Goal: Find specific page/section: Find specific page/section

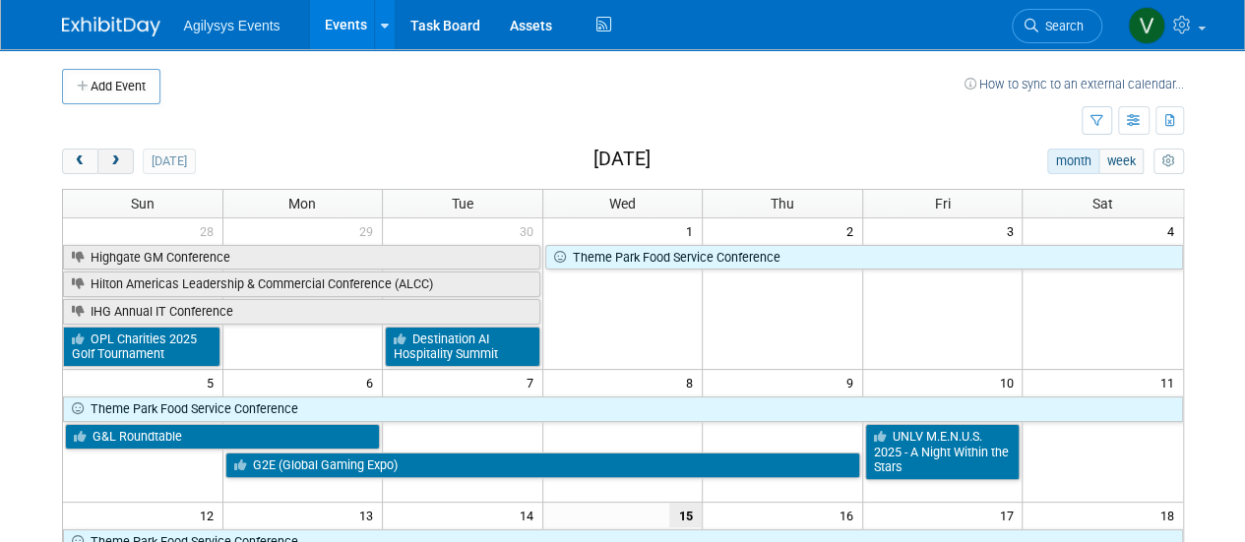
click at [112, 164] on span "next" at bounding box center [115, 161] width 15 height 13
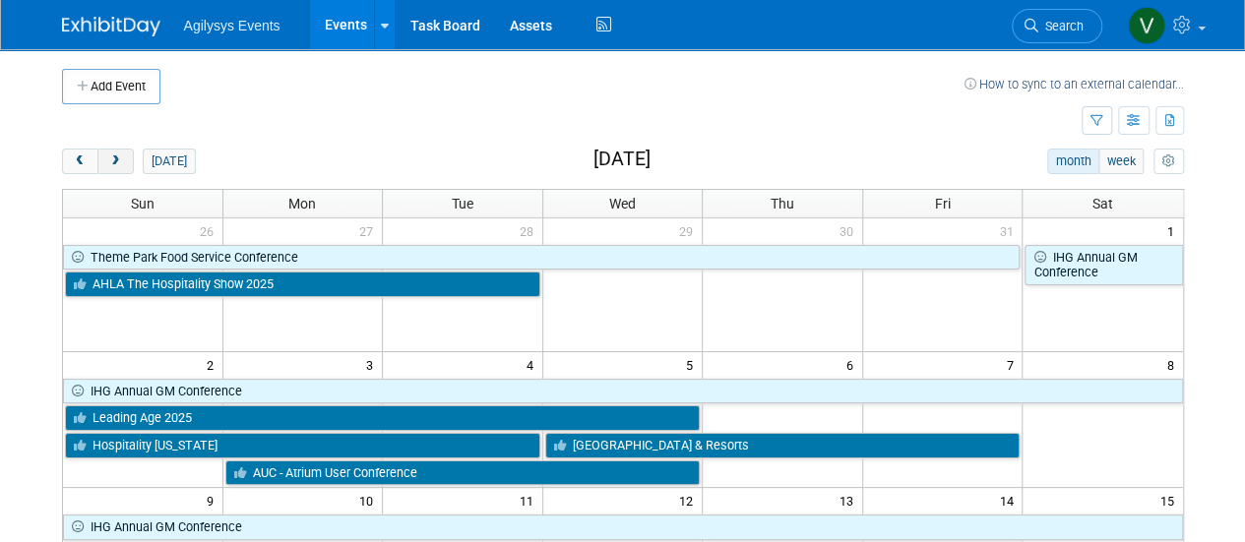
click at [112, 164] on span "next" at bounding box center [115, 161] width 15 height 13
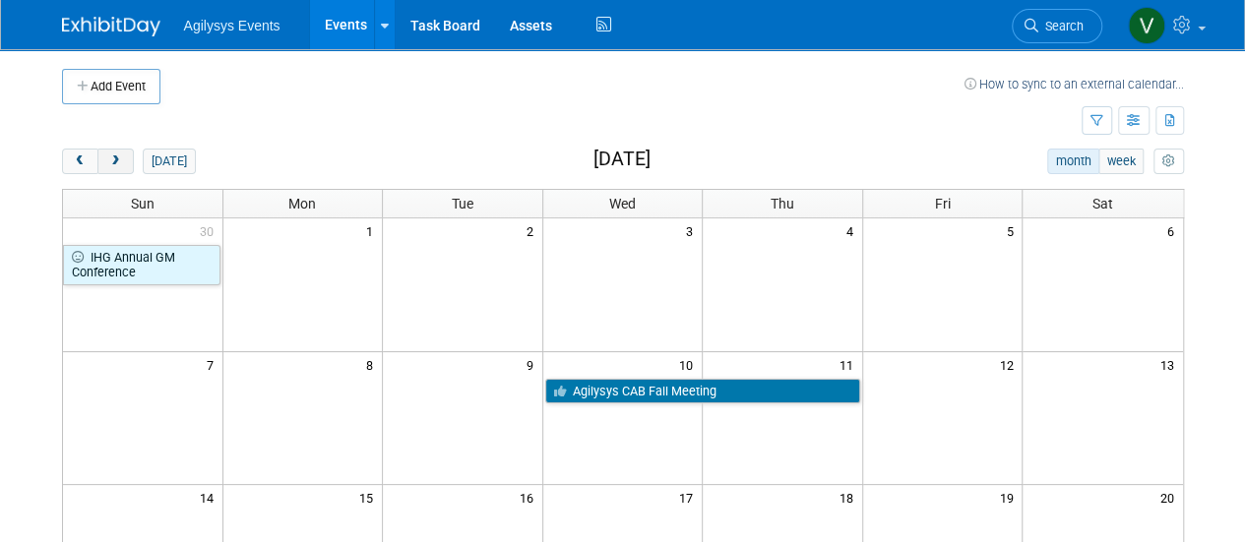
click at [112, 164] on span "next" at bounding box center [115, 161] width 15 height 13
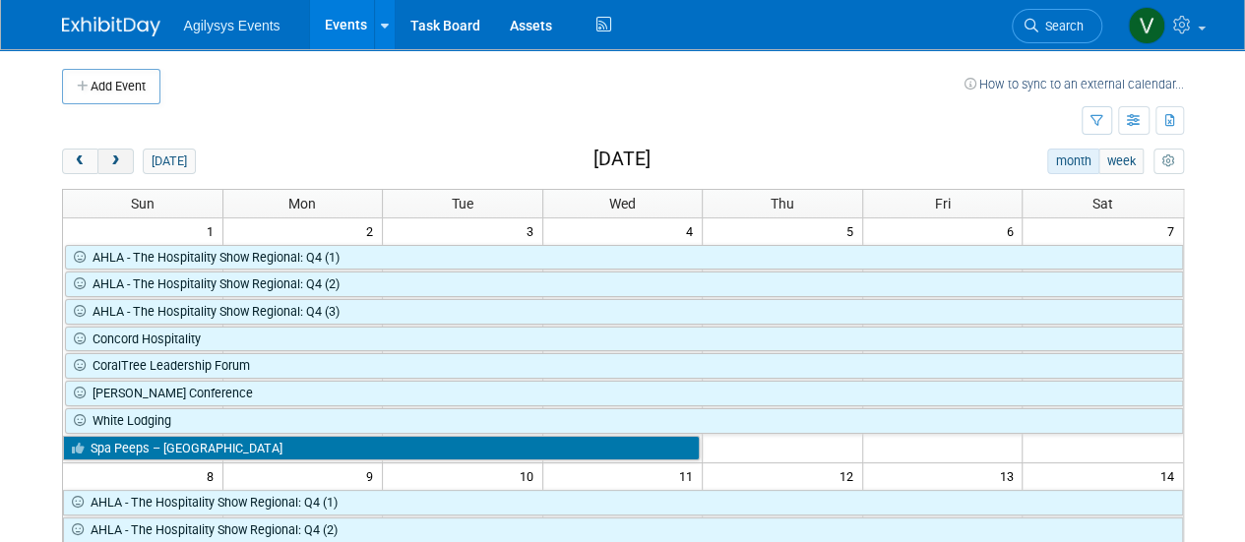
click at [112, 164] on span "next" at bounding box center [115, 161] width 15 height 13
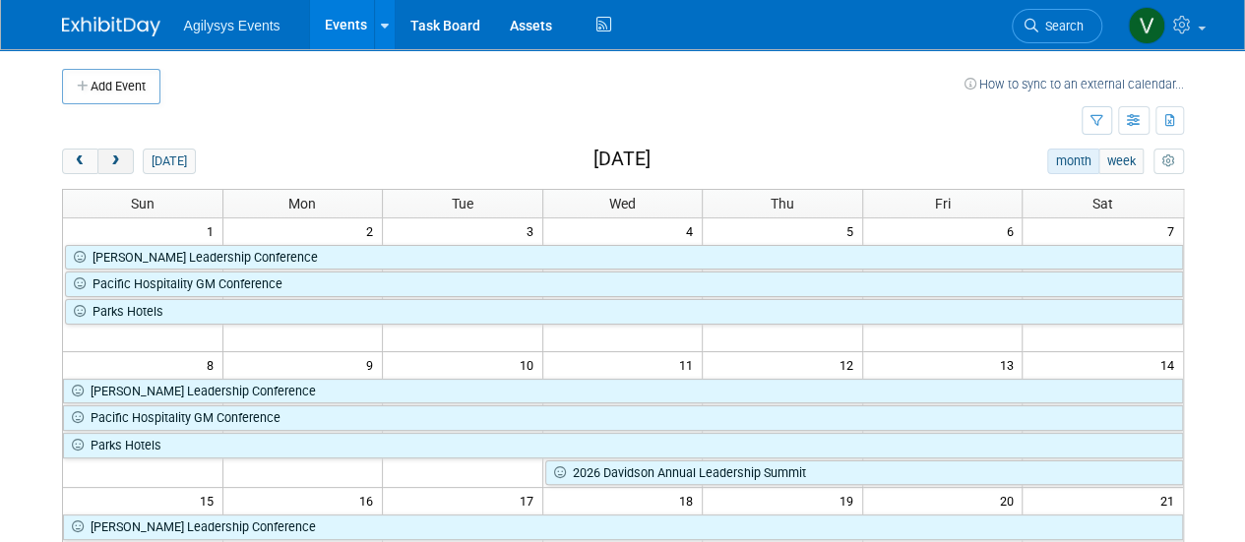
click at [113, 164] on span "next" at bounding box center [115, 161] width 15 height 13
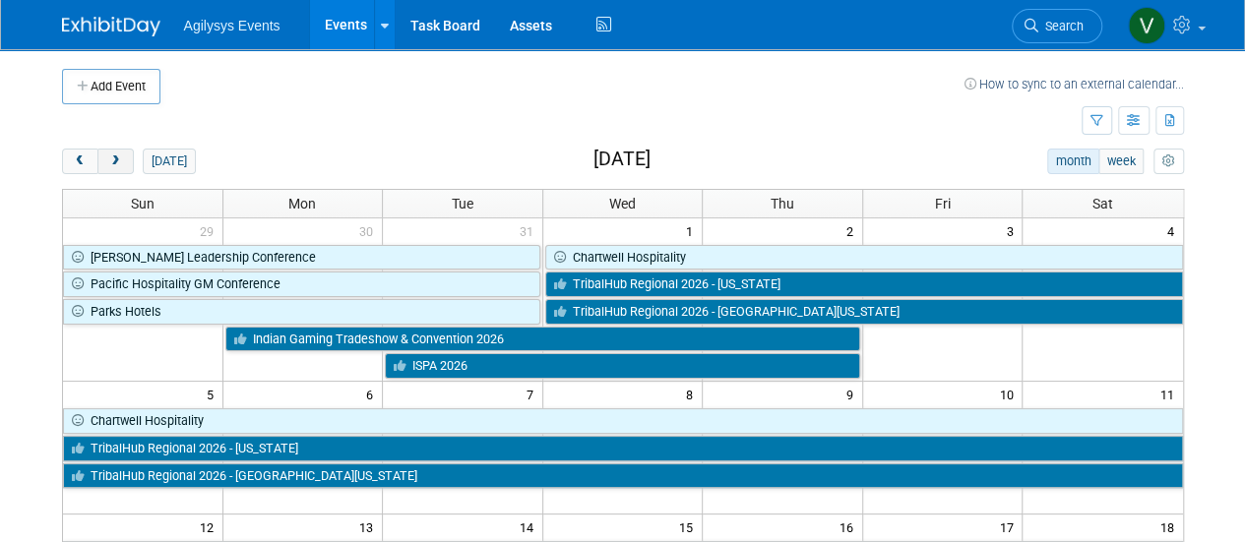
click at [118, 158] on span "next" at bounding box center [115, 161] width 15 height 13
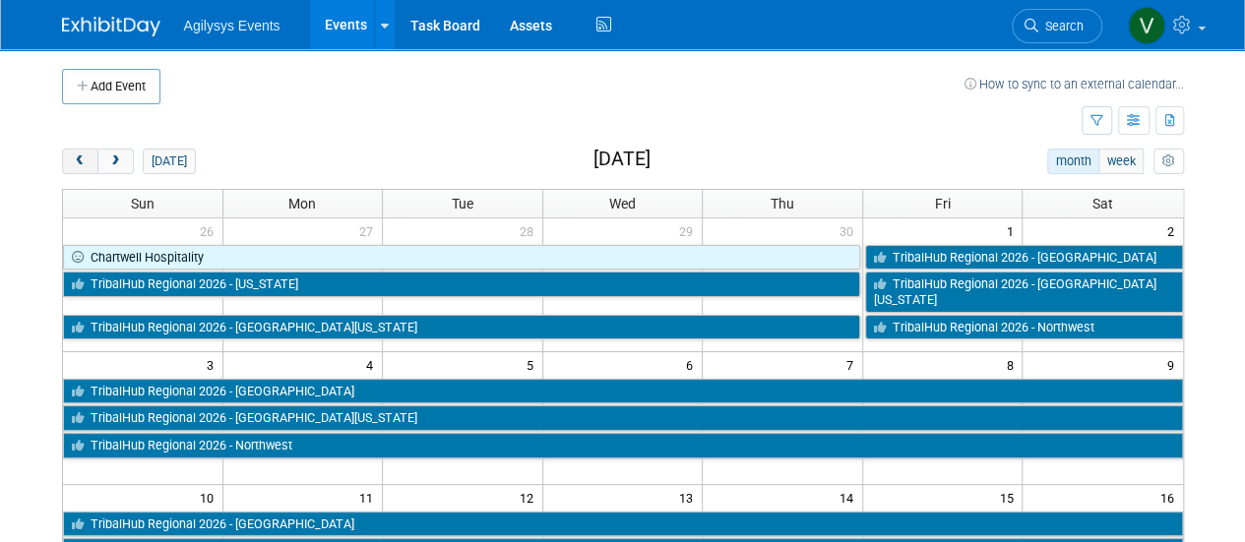
drag, startPoint x: 71, startPoint y: 149, endPoint x: 78, endPoint y: 164, distance: 17.2
click at [74, 151] on button "prev" at bounding box center [80, 162] width 36 height 26
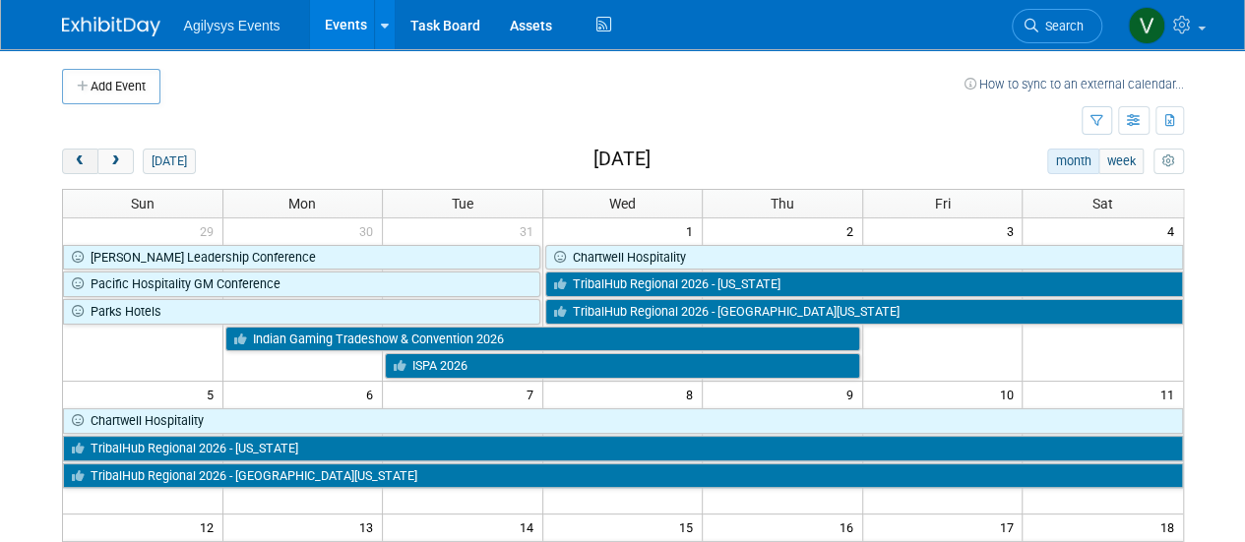
click at [78, 164] on span "prev" at bounding box center [80, 161] width 15 height 13
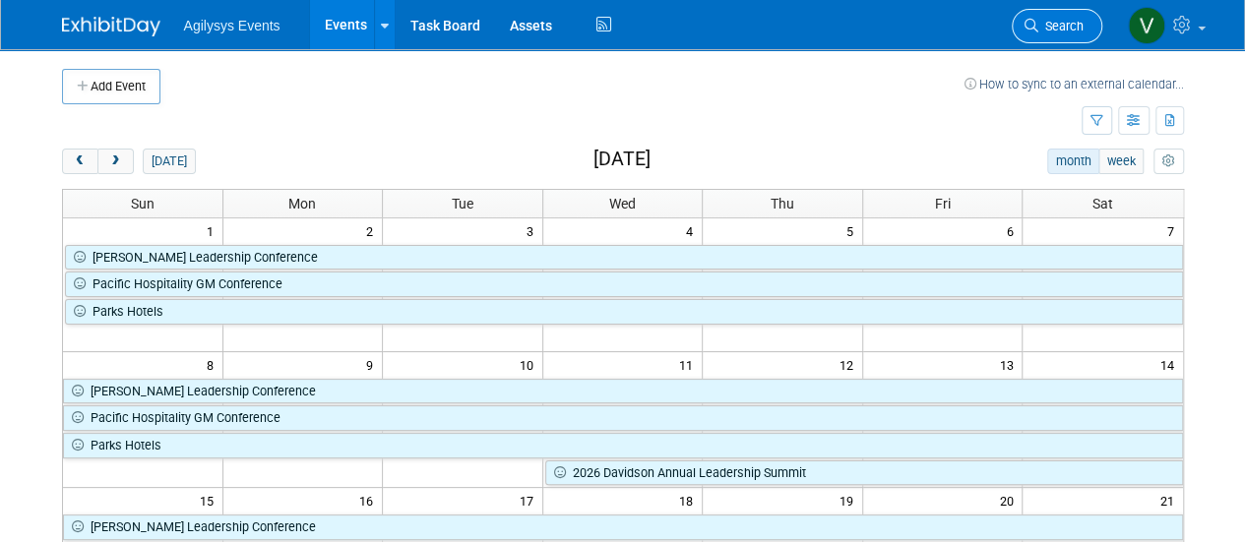
click at [1070, 32] on span "Search" at bounding box center [1060, 26] width 45 height 15
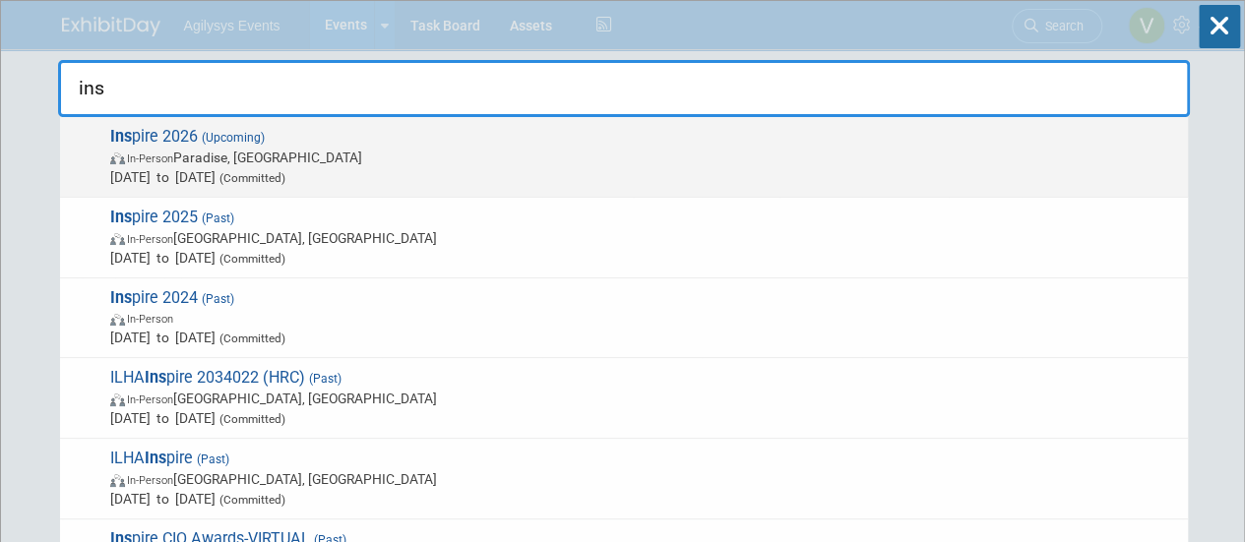
type input "ins"
click at [269, 155] on span "In-Person Paradise, [GEOGRAPHIC_DATA]" at bounding box center [644, 158] width 1068 height 20
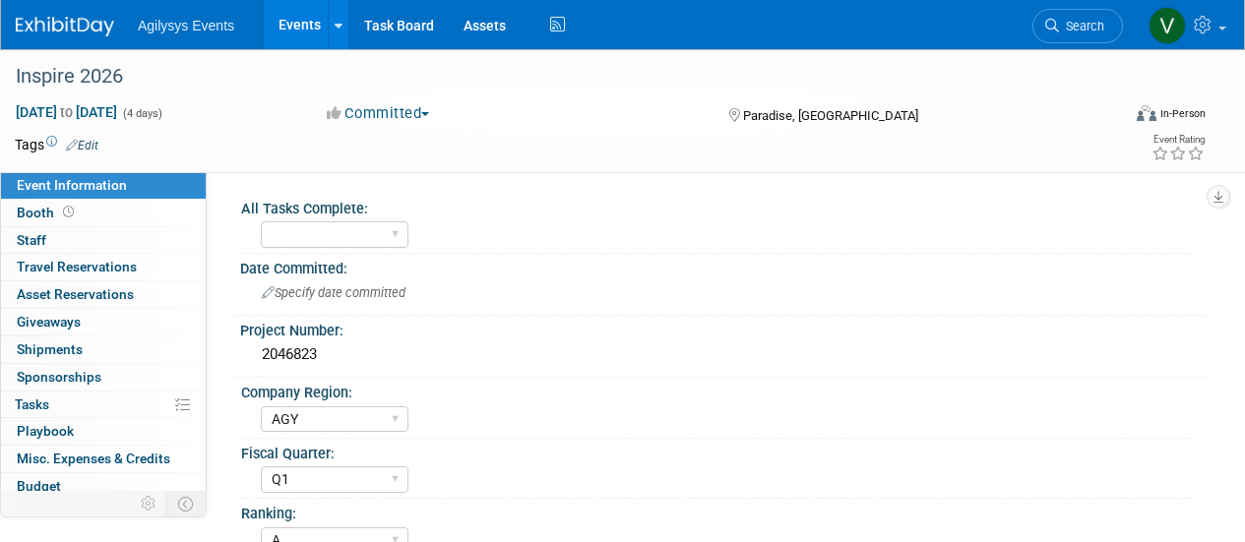
select select "AGY"
select select "Q1"
select select "A"
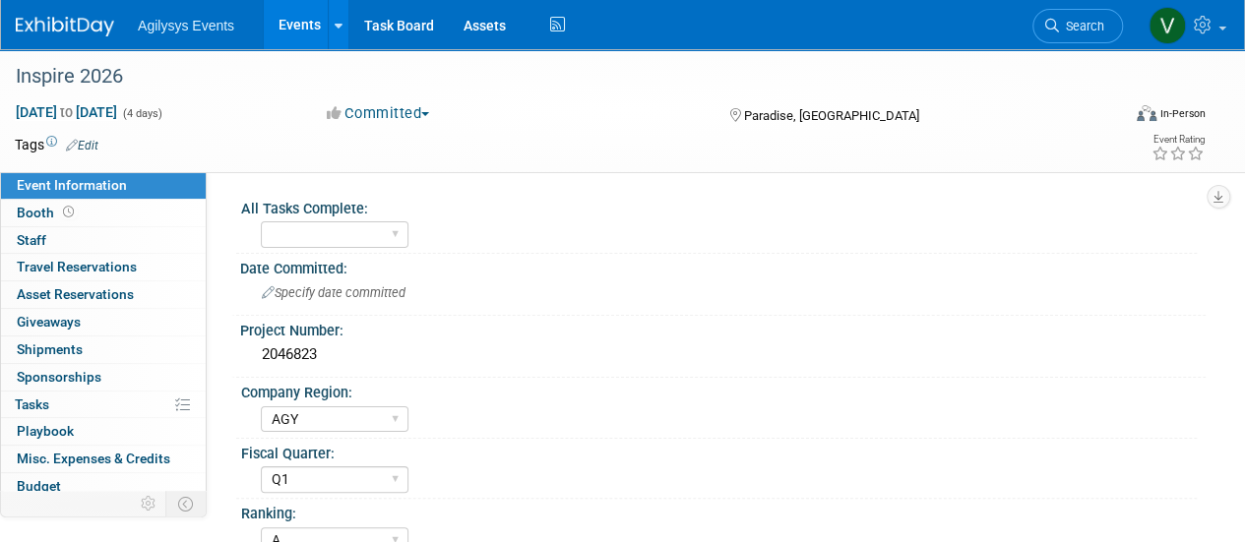
click at [83, 29] on img at bounding box center [65, 27] width 98 height 20
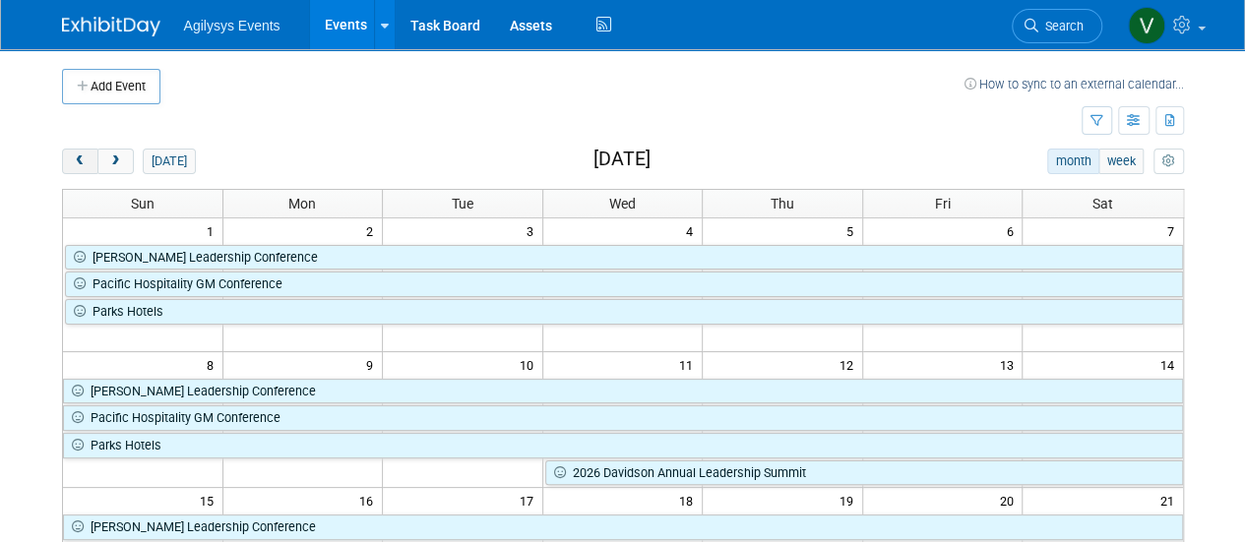
drag, startPoint x: 82, startPoint y: 141, endPoint x: 81, endPoint y: 157, distance: 16.8
click at [81, 157] on span "prev" at bounding box center [80, 161] width 15 height 13
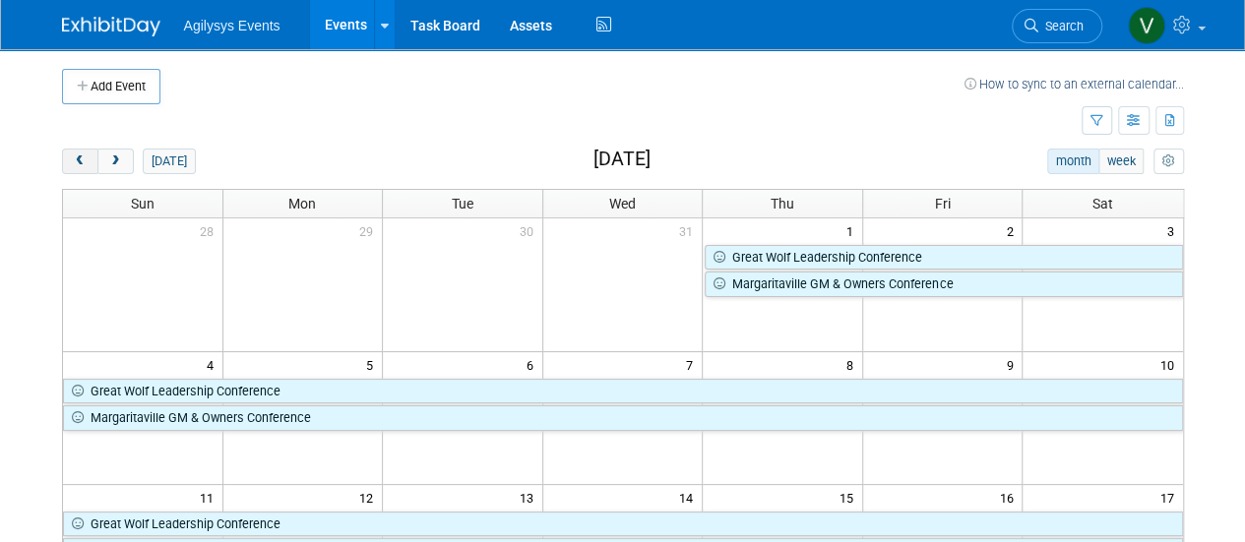
click at [81, 157] on span "prev" at bounding box center [80, 161] width 15 height 13
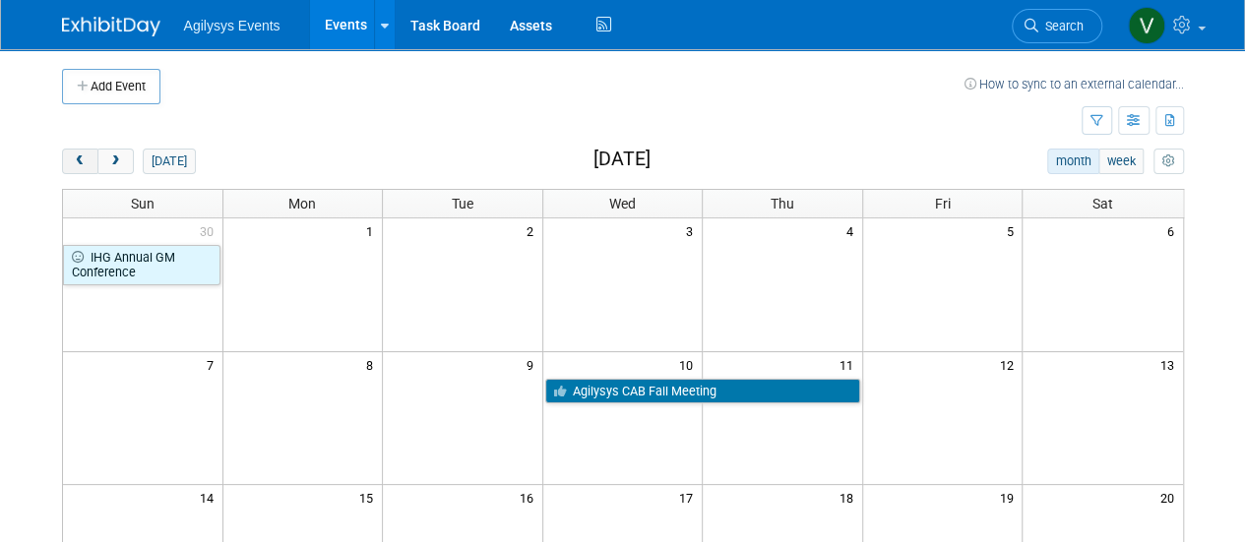
click at [81, 157] on span "prev" at bounding box center [80, 161] width 15 height 13
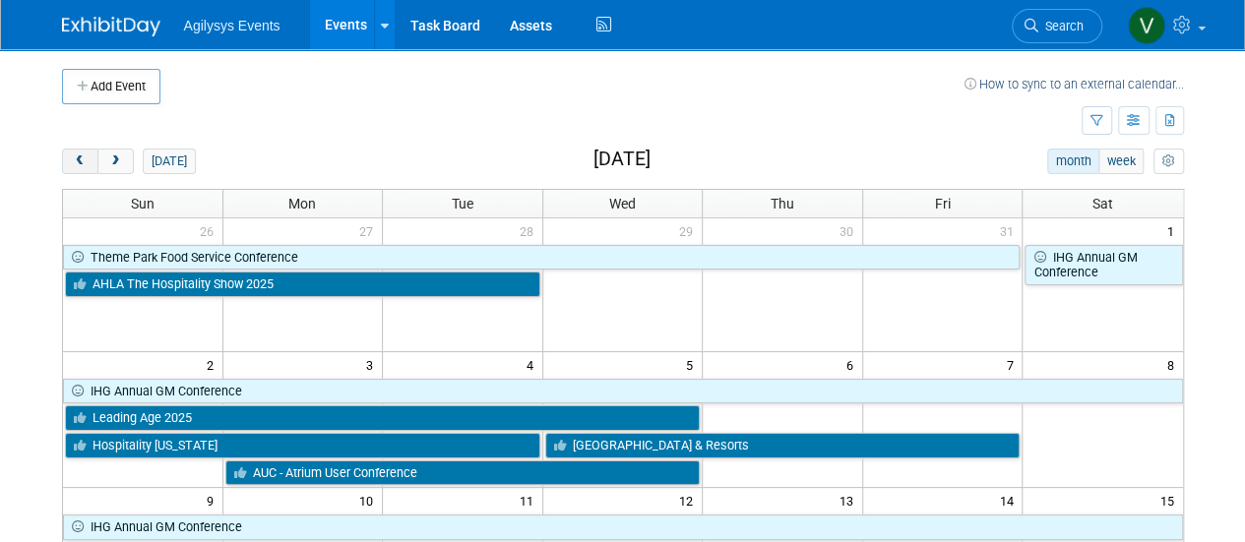
click at [81, 157] on span "prev" at bounding box center [80, 161] width 15 height 13
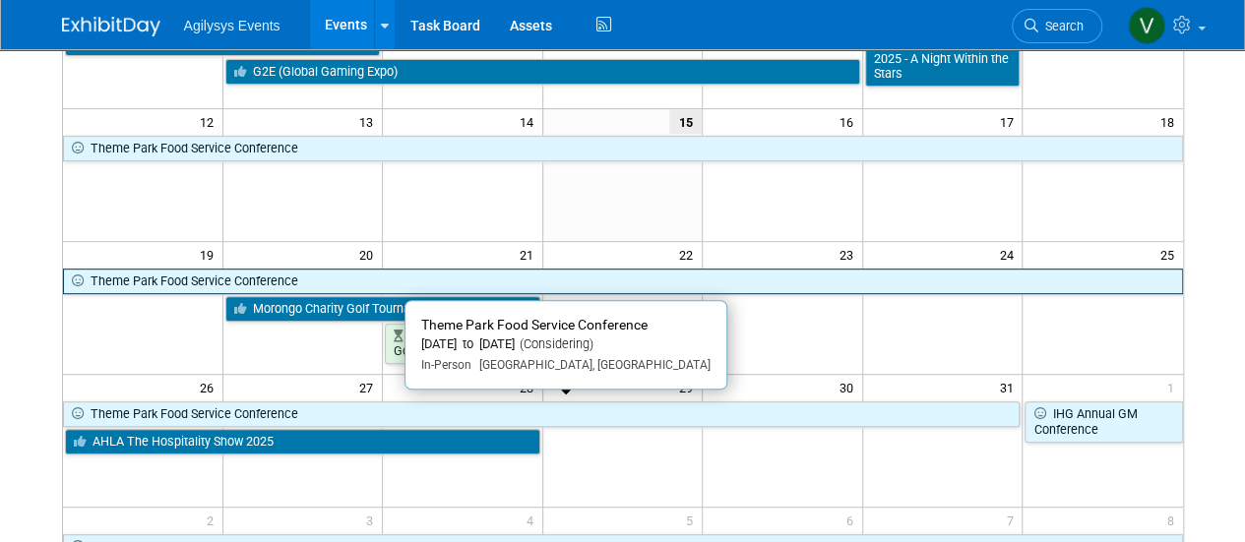
scroll to position [704, 0]
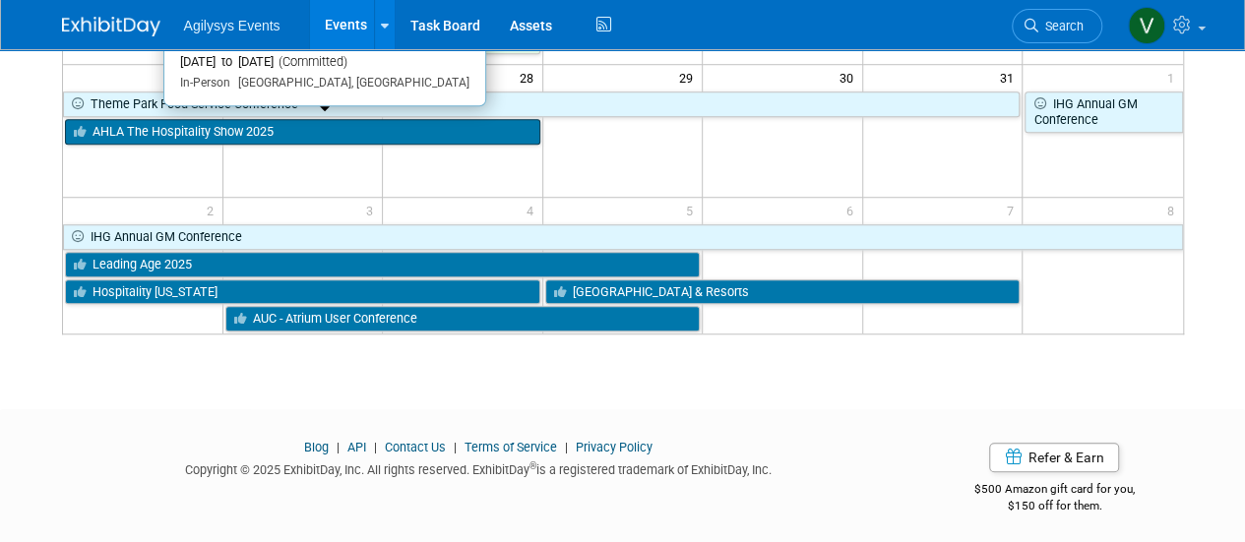
click at [167, 137] on link "AHLA The Hospitality Show 2025" at bounding box center [302, 132] width 475 height 26
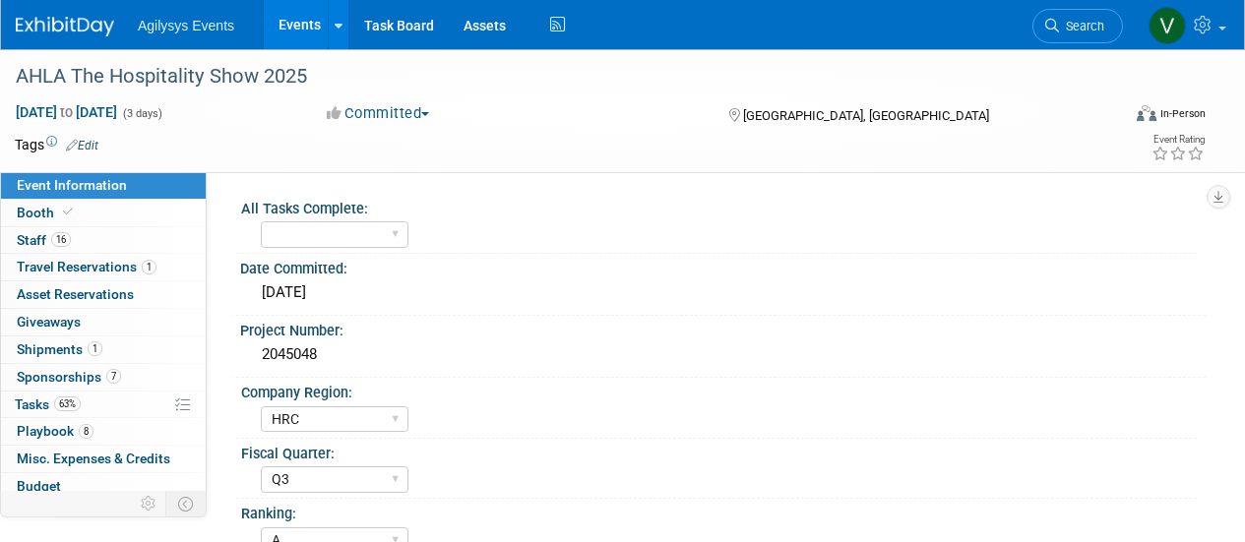
select select "HRC"
select select "Q3"
select select "A"
select select "Yes"
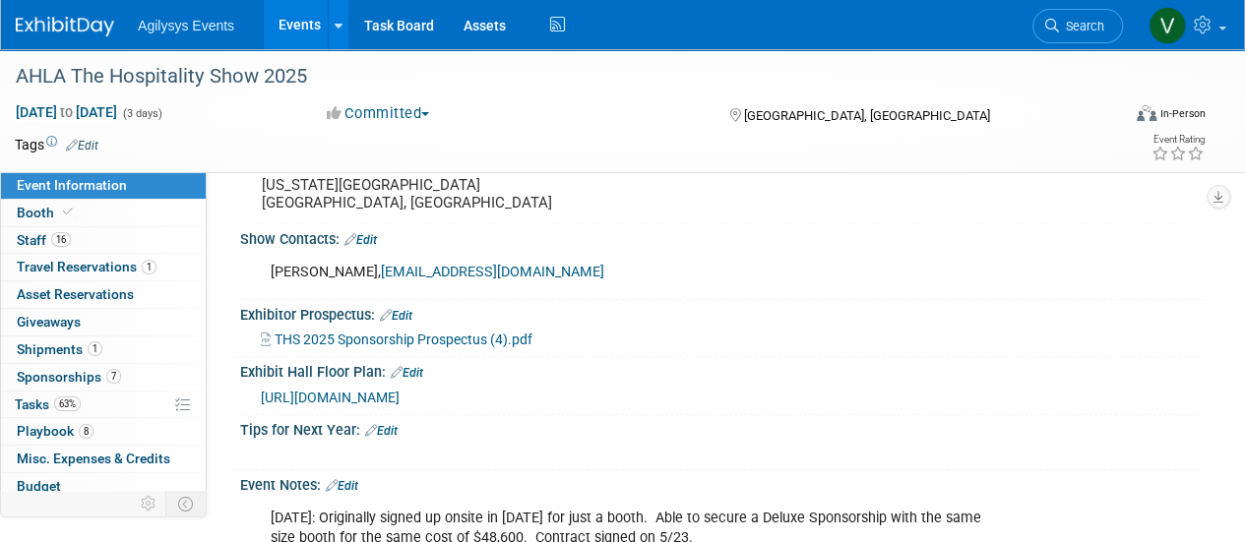
scroll to position [1050, 0]
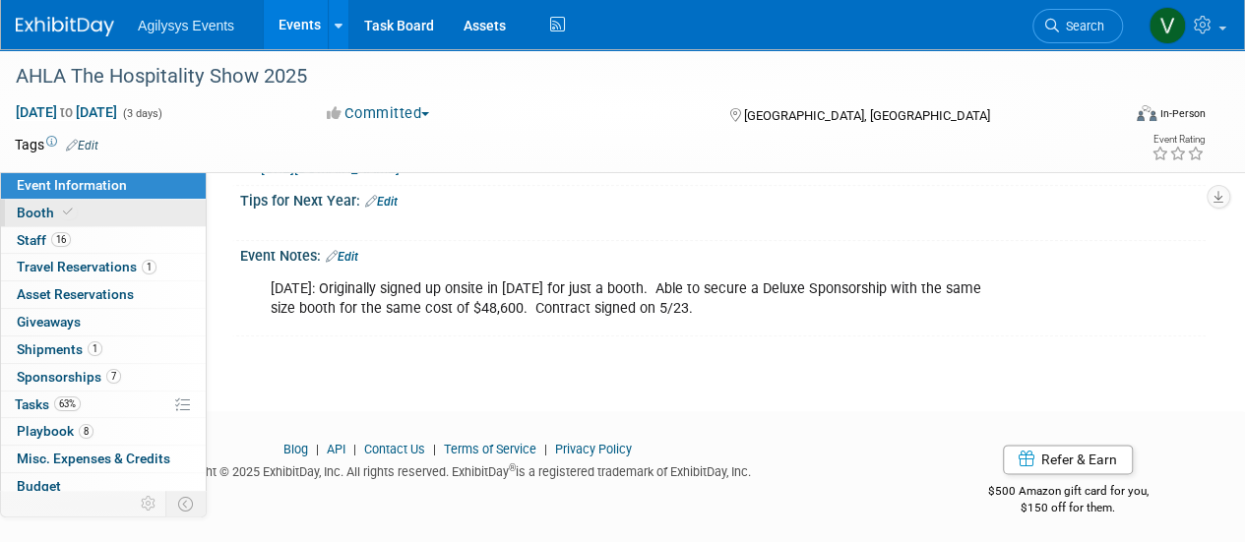
drag, startPoint x: 77, startPoint y: 215, endPoint x: 96, endPoint y: 222, distance: 21.2
click at [77, 215] on link "Booth" at bounding box center [103, 213] width 205 height 27
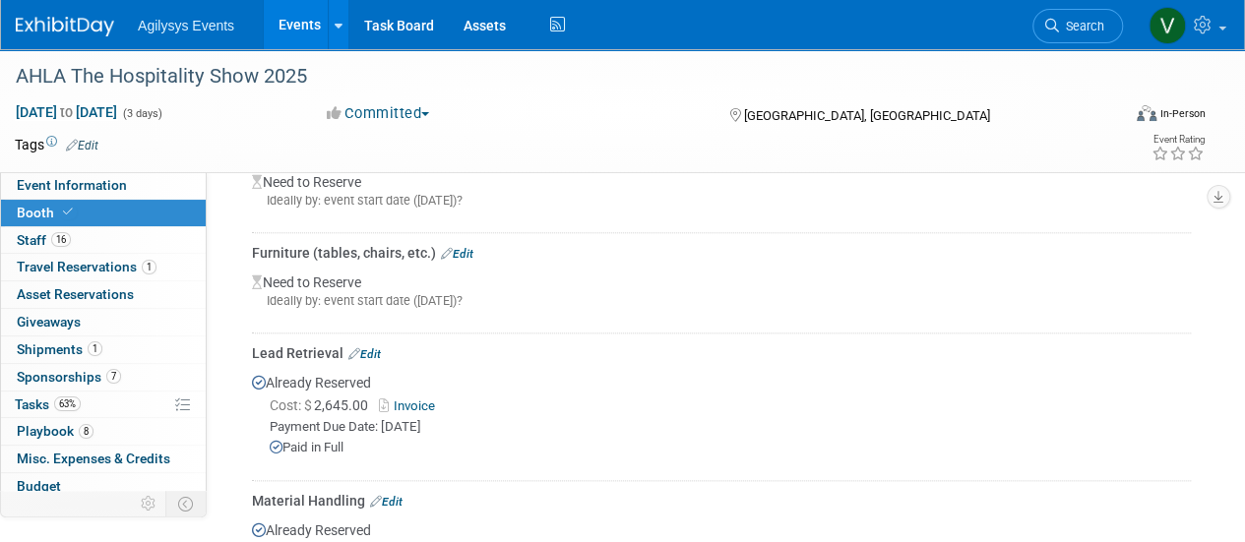
scroll to position [937, 0]
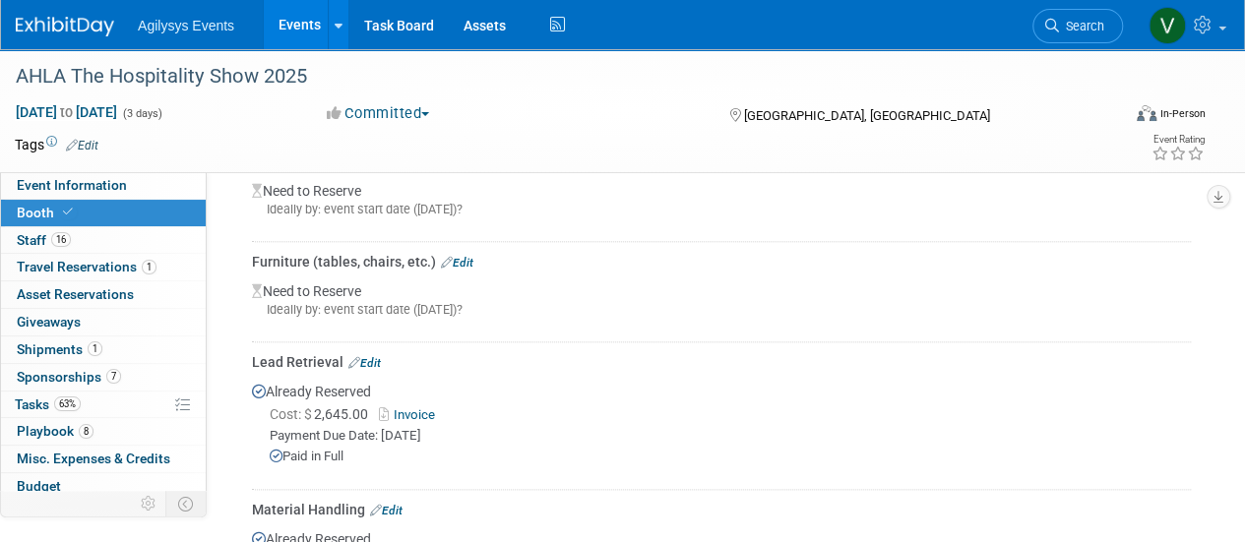
click at [407, 414] on link "Invoice" at bounding box center [411, 414] width 64 height 15
